Goal: Information Seeking & Learning: Learn about a topic

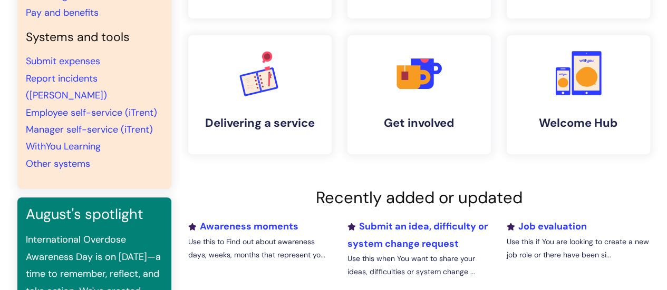
scroll to position [161, 0]
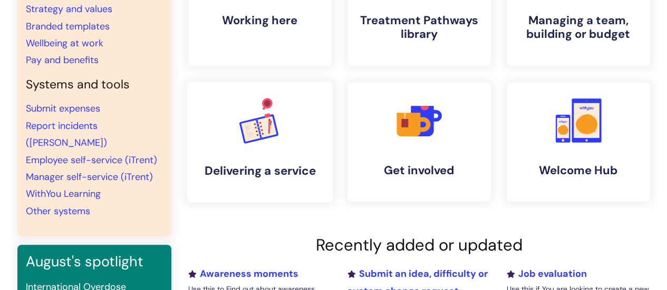
click at [275, 139] on icon ".cls-1{font-family:DMSans-Bold, 'DM Sans';font-size:43.1802px;font-weight:700;}…" at bounding box center [260, 120] width 52 height 52
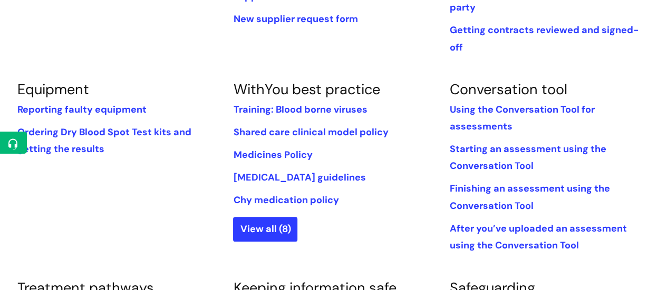
scroll to position [371, 0]
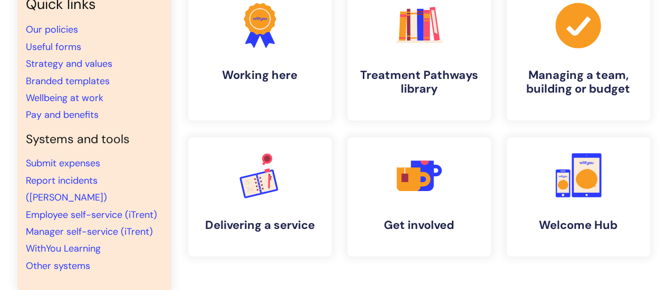
scroll to position [106, 0]
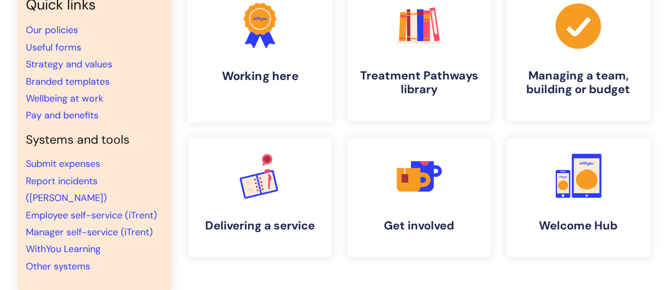
click at [257, 53] on link ".cls-1{fill:#f89b22;}.cls-1,.cls-2,.cls-3{stroke-width:0px;}.cls-2{fill:#2d3cff…" at bounding box center [259, 54] width 145 height 135
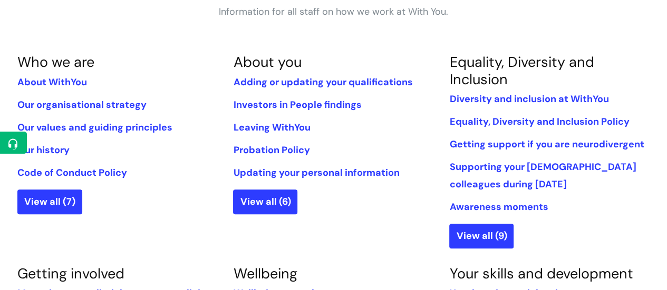
scroll to position [215, 0]
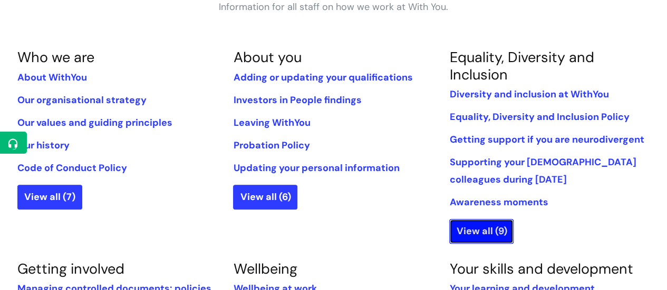
click at [481, 231] on link "View all (9)" at bounding box center [481, 231] width 64 height 24
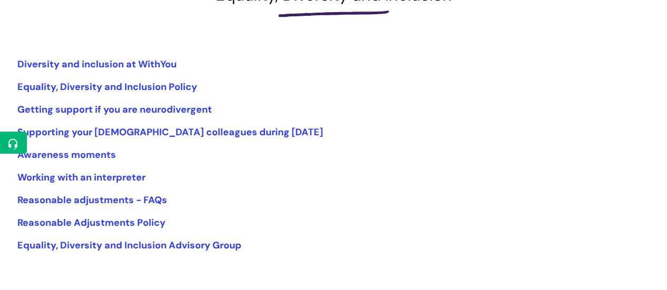
scroll to position [192, 0]
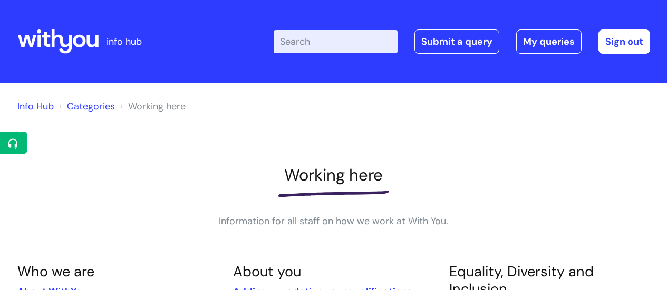
scroll to position [212, 0]
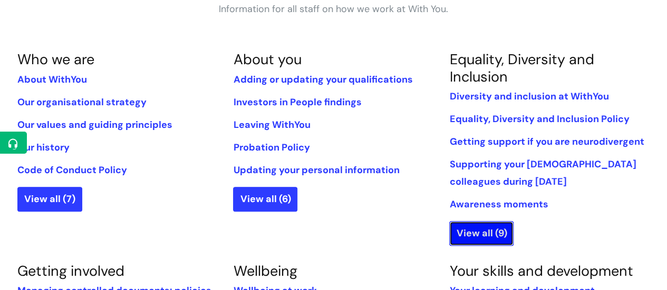
click at [466, 233] on link "View all (9)" at bounding box center [481, 233] width 64 height 24
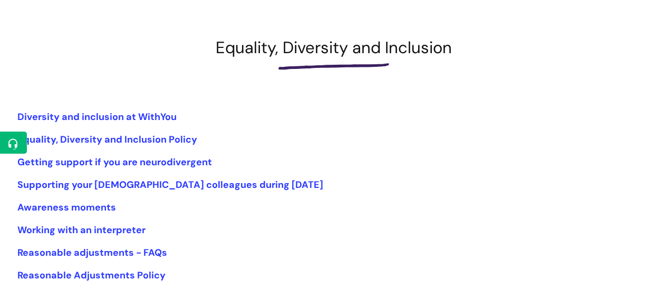
scroll to position [229, 0]
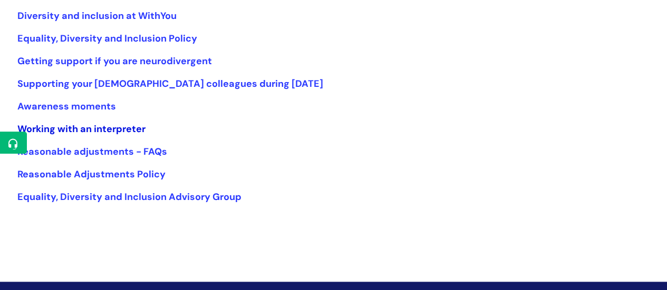
click at [93, 130] on link "Working with an interpreter" at bounding box center [81, 129] width 128 height 13
